Goal: Entertainment & Leisure: Browse casually

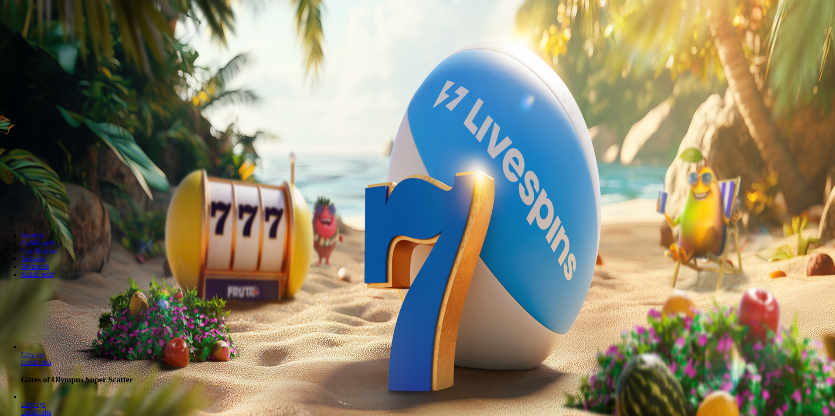
click at [50, 35] on span "Kirjaudu" at bounding box center [60, 31] width 21 height 7
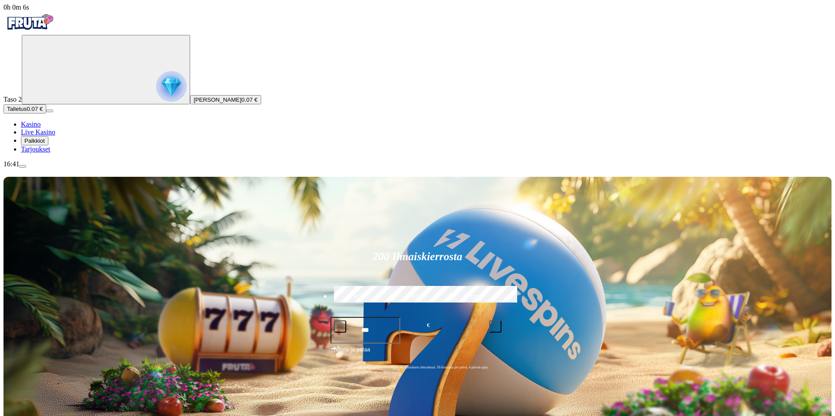
click at [45, 144] on span "Palkkiot" at bounding box center [34, 140] width 20 height 7
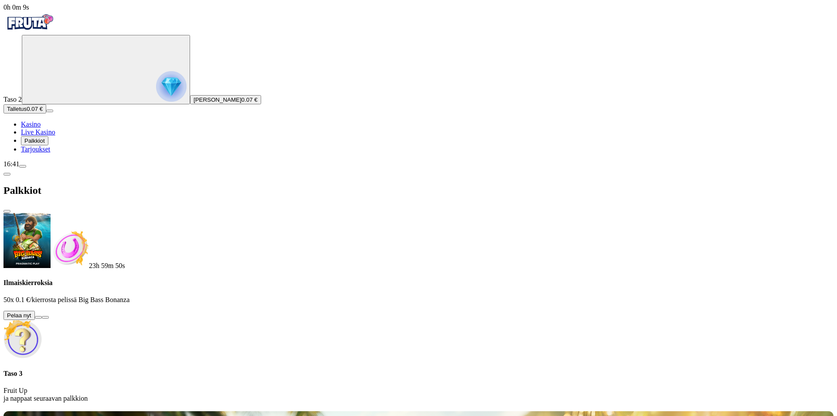
click at [42, 316] on button at bounding box center [38, 317] width 7 height 3
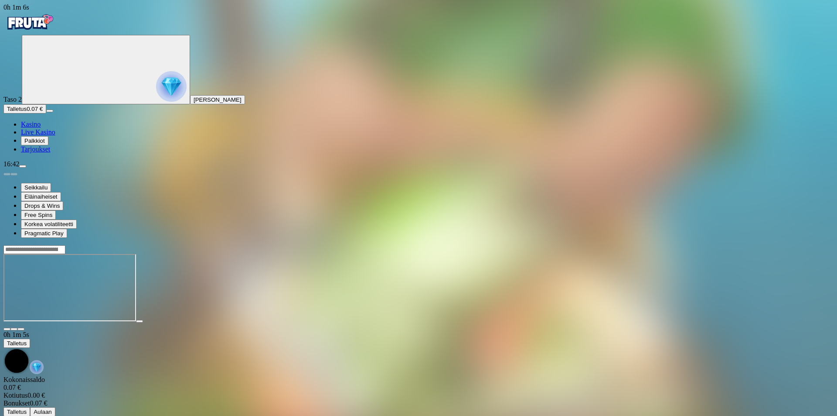
click at [47, 24] on img "Primary" at bounding box center [29, 22] width 52 height 22
